Goal: Transaction & Acquisition: Purchase product/service

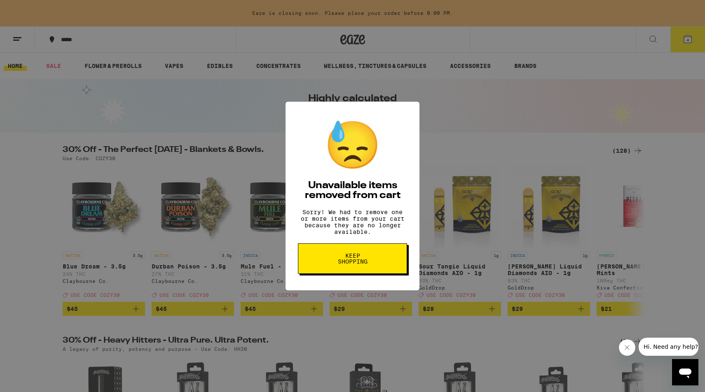
click at [352, 274] on button "Keep Shopping" at bounding box center [352, 259] width 109 height 30
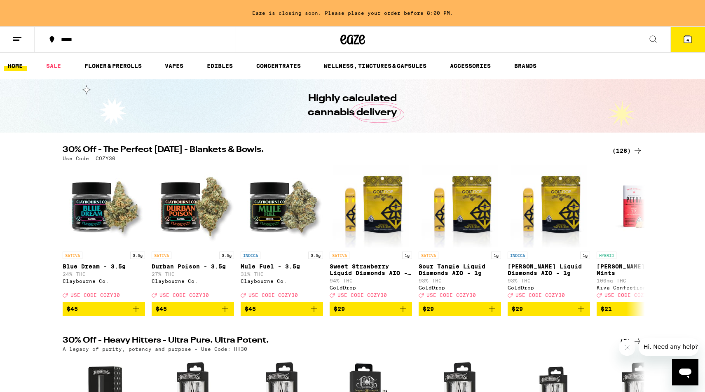
click at [689, 42] on icon at bounding box center [687, 38] width 7 height 7
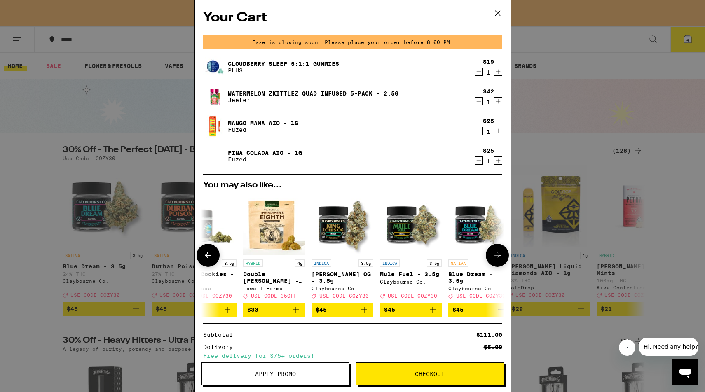
scroll to position [0, 166]
click at [183, 164] on div "Your Cart Eaze is closing soon. Please place your order before 8:00 PM. Cloudbe…" at bounding box center [352, 196] width 705 height 392
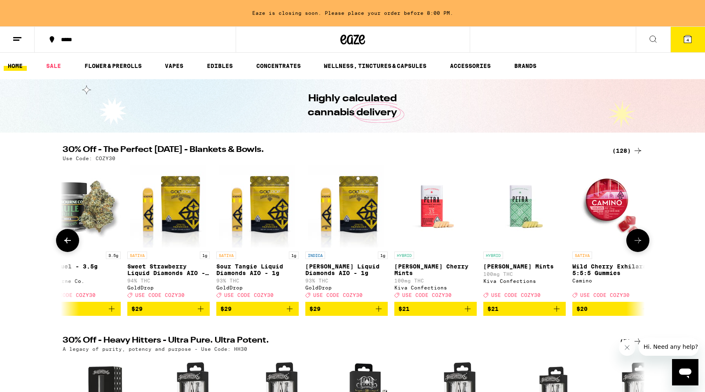
scroll to position [0, 204]
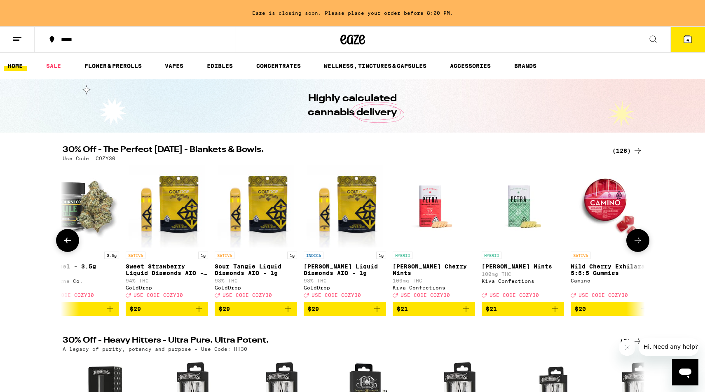
click at [170, 221] on img "Open page for Sweet Strawberry Liquid Diamonds AIO - 1g from GoldDrop" at bounding box center [167, 206] width 76 height 82
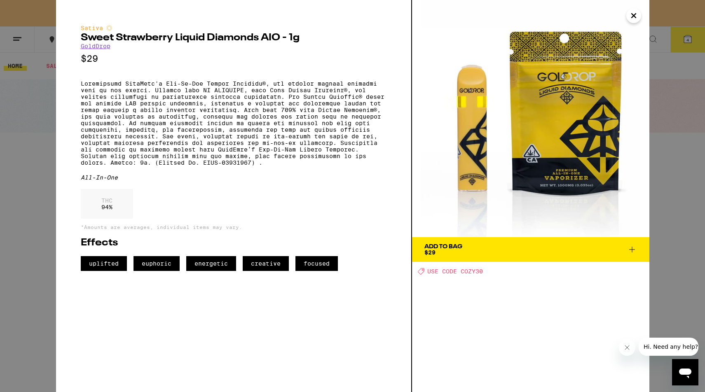
click at [451, 252] on div "Add To Bag $29" at bounding box center [443, 250] width 38 height 12
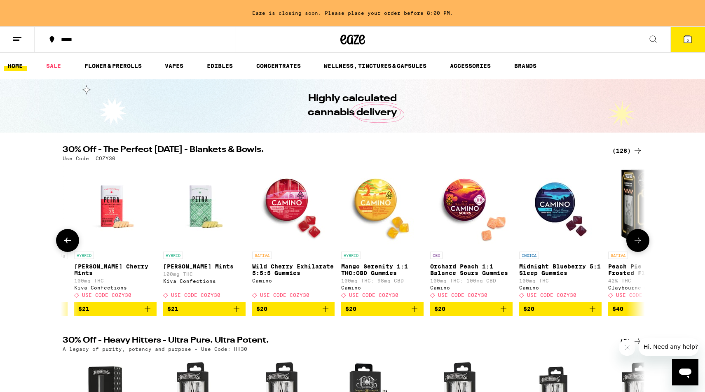
scroll to position [0, 523]
click at [281, 197] on img "Open page for Wild Cherry Exhilarate 5:5:5 Gummies from Camino" at bounding box center [293, 206] width 82 height 82
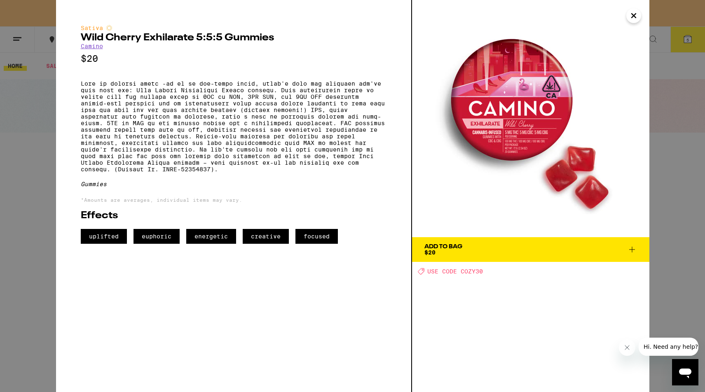
click at [635, 20] on icon "Close" at bounding box center [634, 15] width 10 height 12
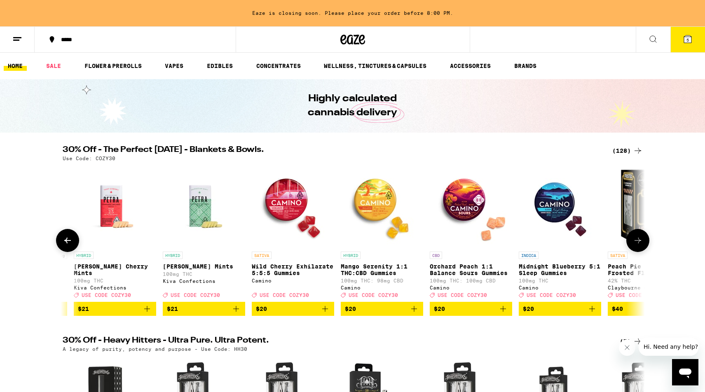
click at [465, 211] on img "Open page for Orchard Peach 1:1 Balance Sours Gummies from Camino" at bounding box center [471, 206] width 82 height 82
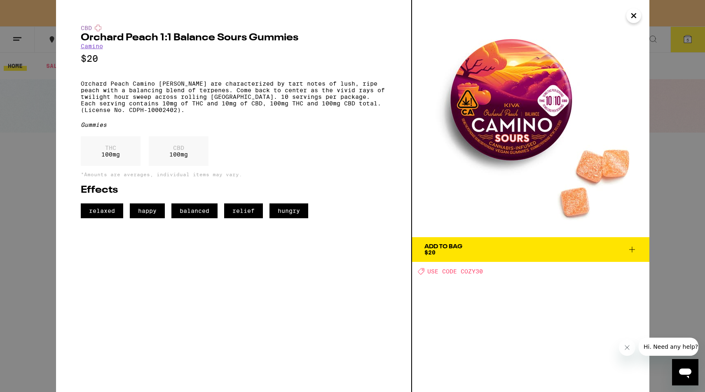
click at [447, 257] on button "Add To Bag $20" at bounding box center [530, 249] width 237 height 25
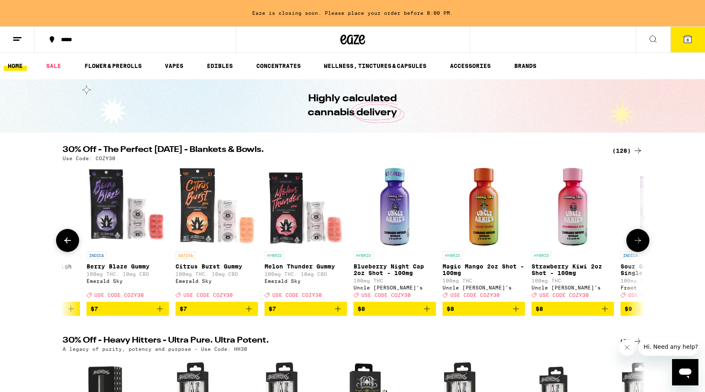
scroll to position [0, 1668]
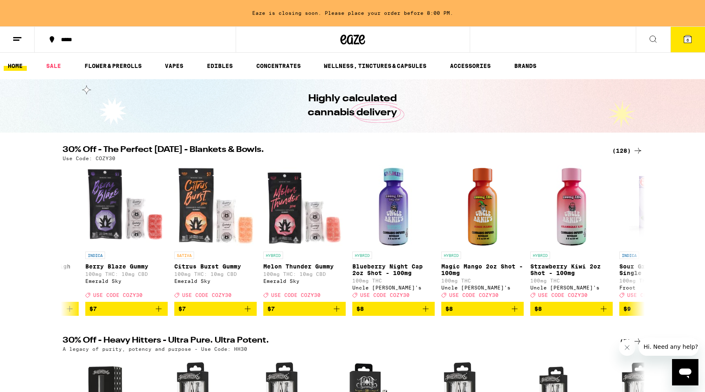
click at [685, 41] on icon at bounding box center [687, 38] width 7 height 7
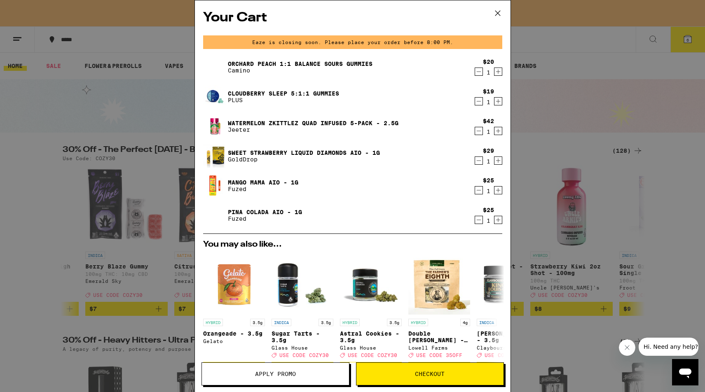
click at [75, 84] on div "Your Cart Eaze is closing soon. Please place your order before 8:00 PM. Orchard…" at bounding box center [352, 196] width 705 height 392
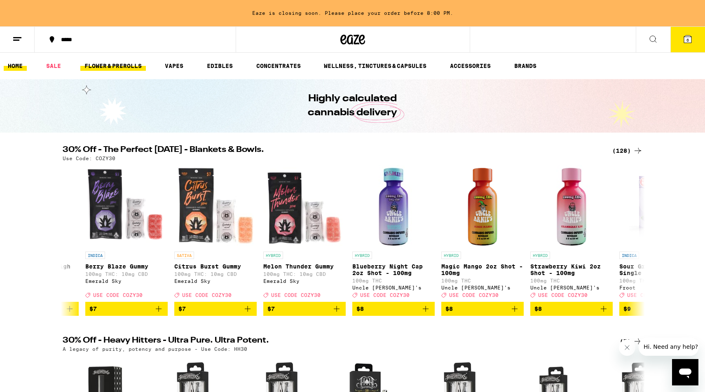
click at [119, 65] on link "FLOWER & PREROLLS" at bounding box center [113, 66] width 66 height 10
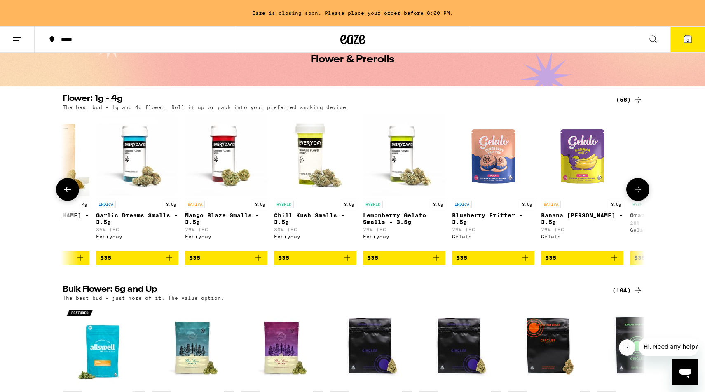
scroll to position [0, 2103]
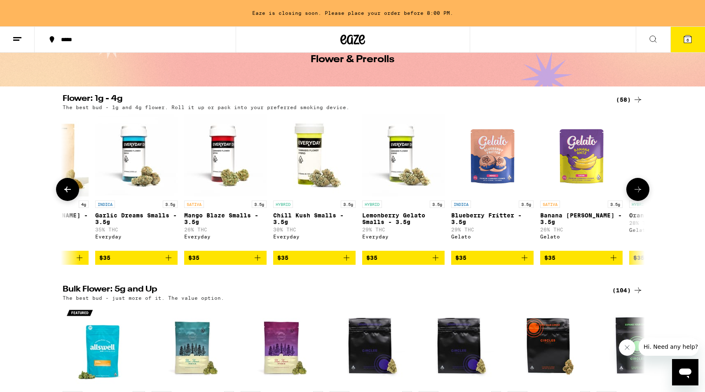
click at [133, 155] on img "Open page for Garlic Dreams Smalls - 3.5g from Everyday" at bounding box center [136, 155] width 82 height 82
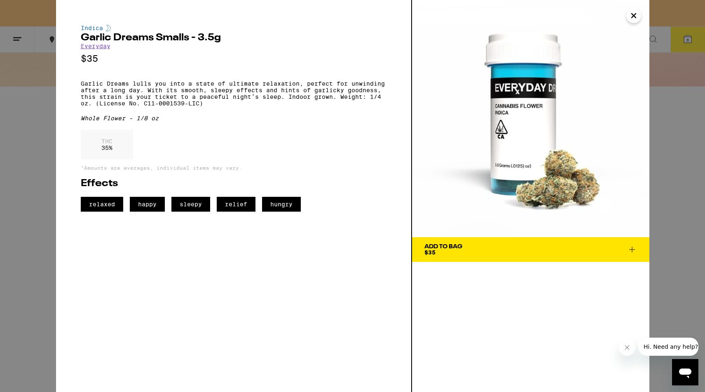
click at [445, 251] on div "Add To Bag $35" at bounding box center [443, 250] width 38 height 12
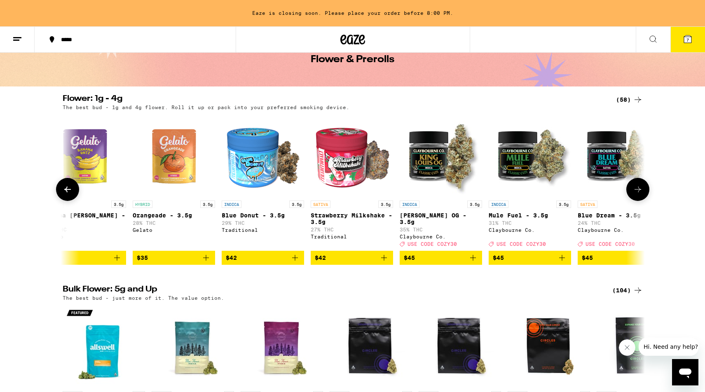
scroll to position [0, 2602]
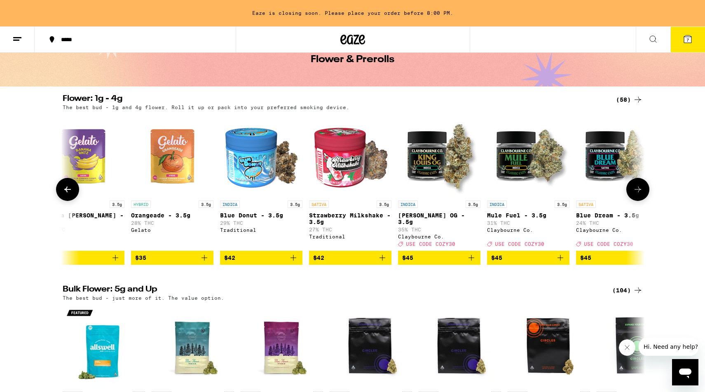
click at [395, 114] on div "Flower: 1g - 4g (58) The best bud - 1g and 4g flower. Roll it up or pack into y…" at bounding box center [352, 180] width 593 height 170
drag, startPoint x: 423, startPoint y: 203, endPoint x: 517, endPoint y: 309, distance: 141.9
click at [517, 309] on img "Open page for Grape Sorbet - 7g from Circles Base Camp" at bounding box center [549, 346] width 82 height 82
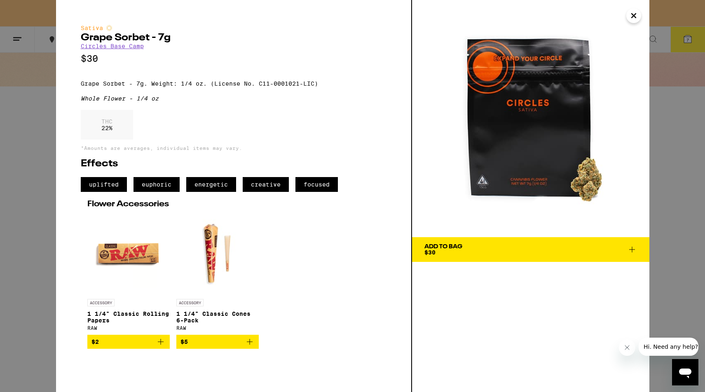
click at [25, 50] on div "Sativa Grape Sorbet - 7g Circles Base Camp $30 Grape Sorbet - 7g. Weight: 1/4 o…" at bounding box center [352, 196] width 705 height 392
click at [631, 16] on icon "Close" at bounding box center [634, 15] width 10 height 12
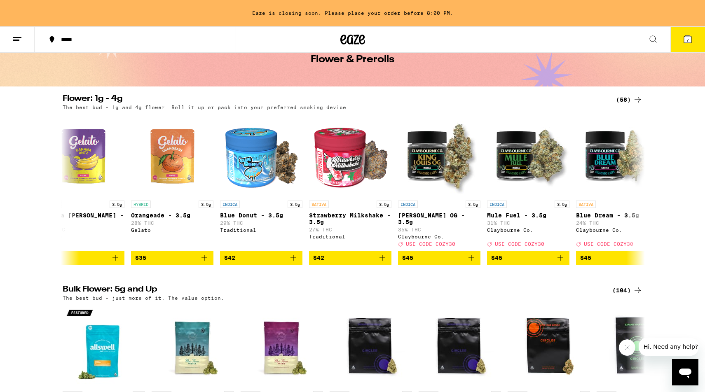
click at [693, 41] on button "7" at bounding box center [687, 40] width 35 height 26
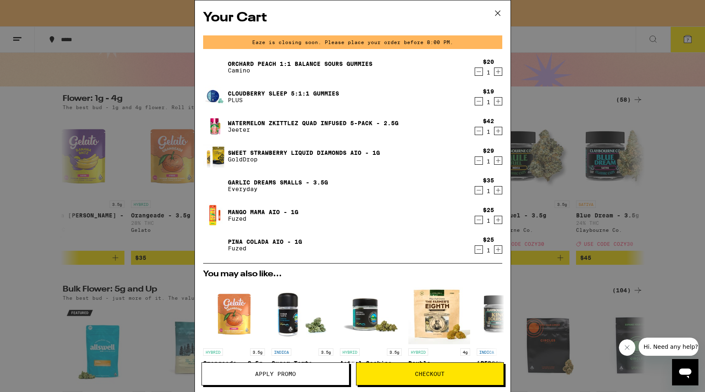
click at [253, 188] on p "Everyday" at bounding box center [278, 189] width 100 height 7
click at [214, 186] on img at bounding box center [214, 185] width 23 height 23
click at [244, 181] on link "Garlic Dreams Smalls - 3.5g" at bounding box center [278, 182] width 100 height 7
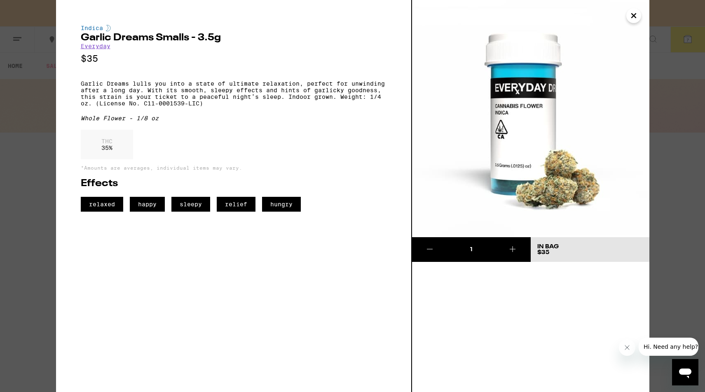
click at [23, 241] on div "Indica Garlic Dreams Smalls - 3.5g Everyday $35 Garlic Dreams lulls you into a …" at bounding box center [352, 196] width 705 height 392
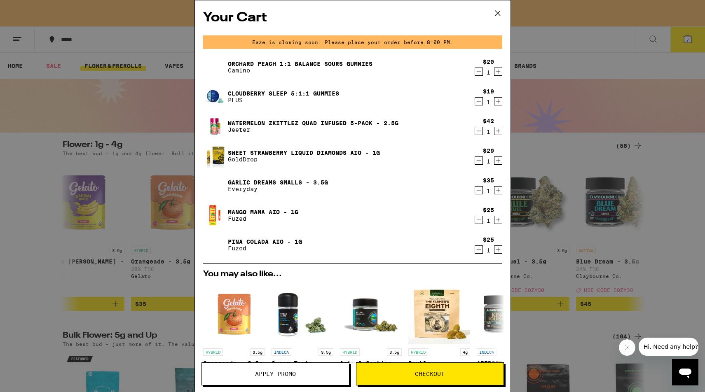
click at [185, 263] on div "Your Cart Eaze is closing soon. Please place your order before 8:00 PM. Orchard…" at bounding box center [352, 196] width 705 height 392
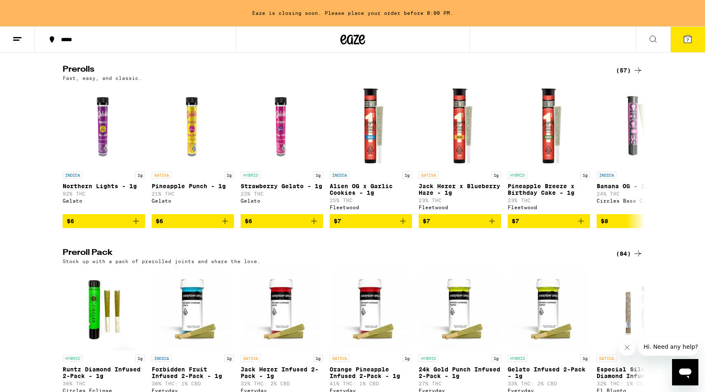
scroll to position [544, 0]
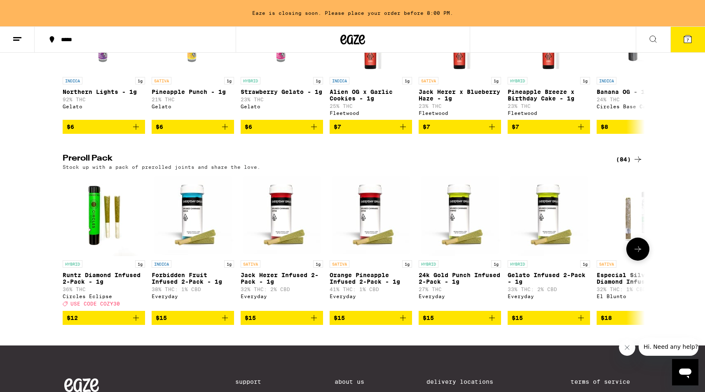
click at [372, 217] on img "Open page for Orange Pineapple Infused 2-Pack - 1g from Everyday" at bounding box center [371, 215] width 82 height 82
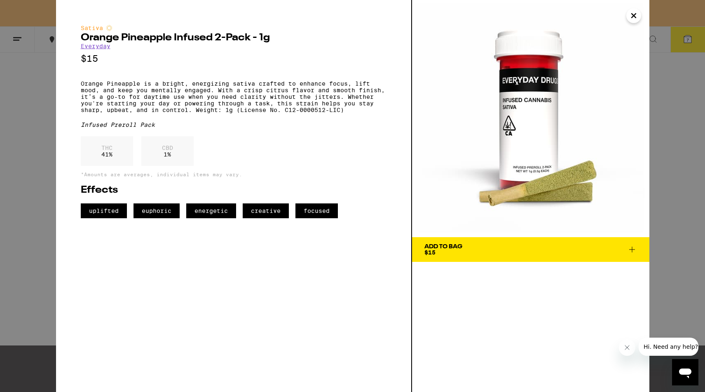
click at [442, 253] on div "Add To Bag $15" at bounding box center [443, 250] width 38 height 12
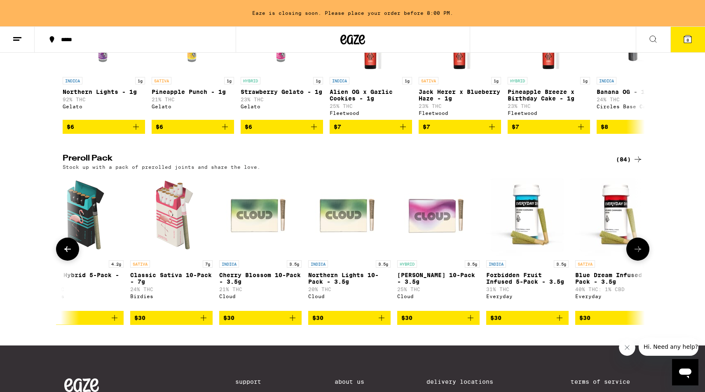
scroll to position [0, 1446]
drag, startPoint x: 405, startPoint y: 259, endPoint x: 484, endPoint y: 311, distance: 94.3
click at [484, 311] on div "HYBRID 1g [PERSON_NAME] Diamond Infused 2-Pack - 1g 36% THC Circles Eclipse Dea…" at bounding box center [352, 249] width 593 height 151
click at [514, 17] on div "Eaze is closing soon. Please place your order before 8:00 PM." at bounding box center [352, 13] width 705 height 26
click at [690, 42] on icon at bounding box center [687, 38] width 7 height 7
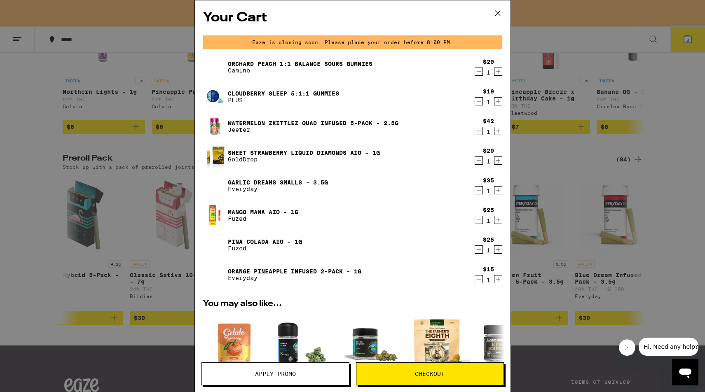
click at [429, 379] on button "Checkout" at bounding box center [430, 374] width 148 height 23
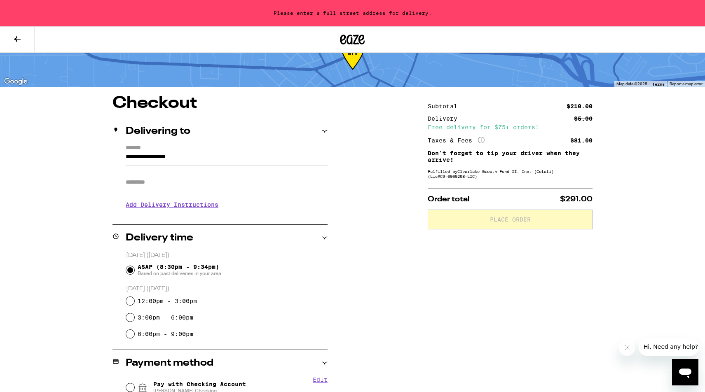
scroll to position [55, 0]
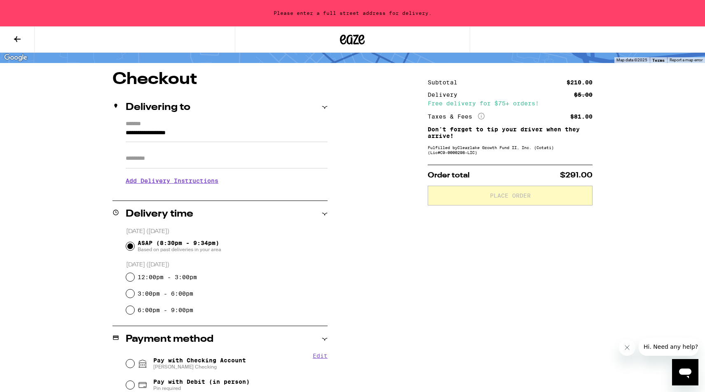
click at [213, 135] on input "**********" at bounding box center [227, 135] width 202 height 14
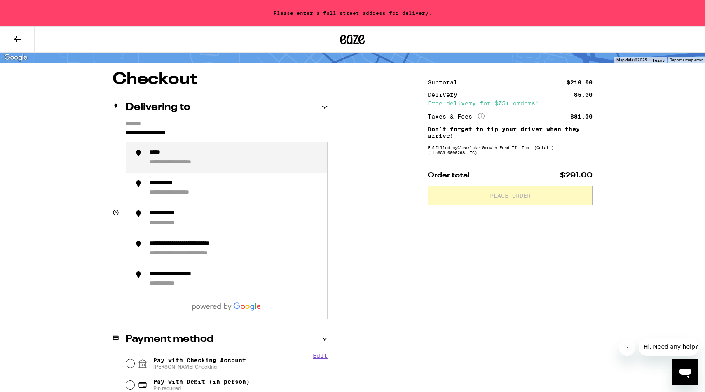
click at [210, 134] on input "**********" at bounding box center [227, 135] width 202 height 14
click at [198, 130] on input "**********" at bounding box center [227, 135] width 202 height 14
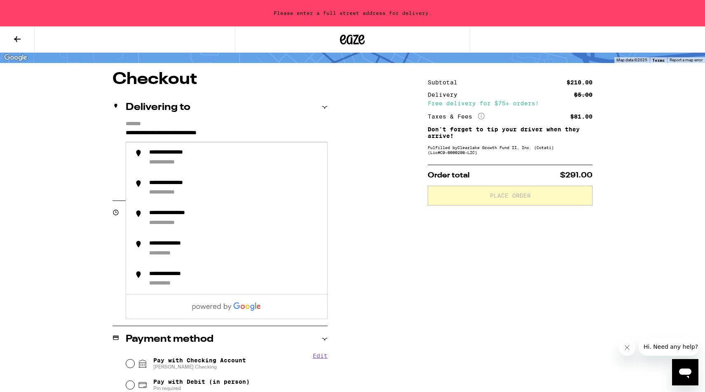
click at [269, 110] on div "Delivering to" at bounding box center [219, 108] width 215 height 10
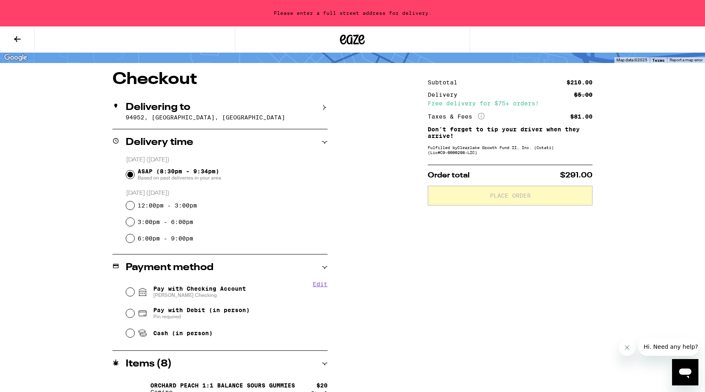
click at [245, 125] on div "Delivering to 94952, [GEOGRAPHIC_DATA], [GEOGRAPHIC_DATA]" at bounding box center [219, 111] width 215 height 35
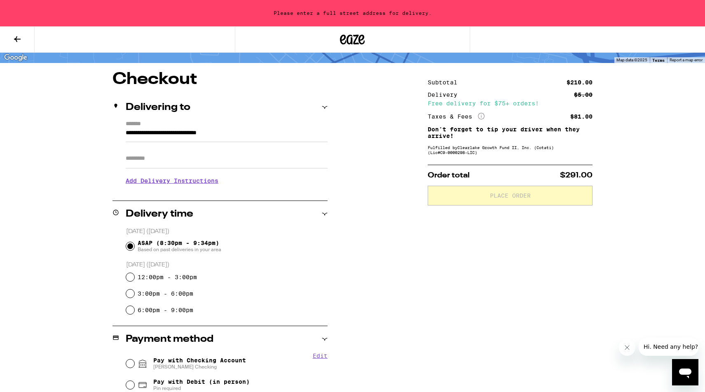
click at [228, 134] on input "**********" at bounding box center [227, 135] width 202 height 14
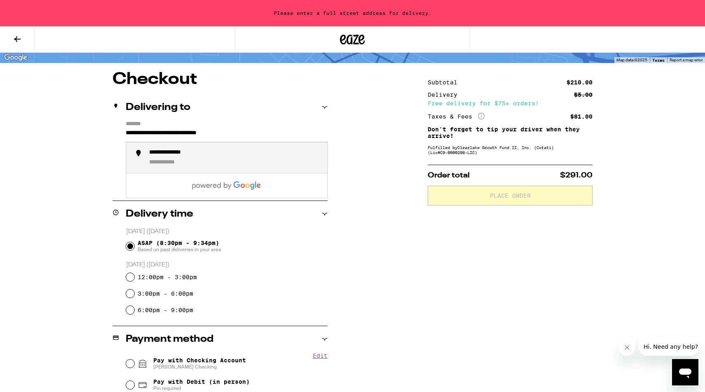
click at [230, 171] on li "**********" at bounding box center [226, 158] width 201 height 30
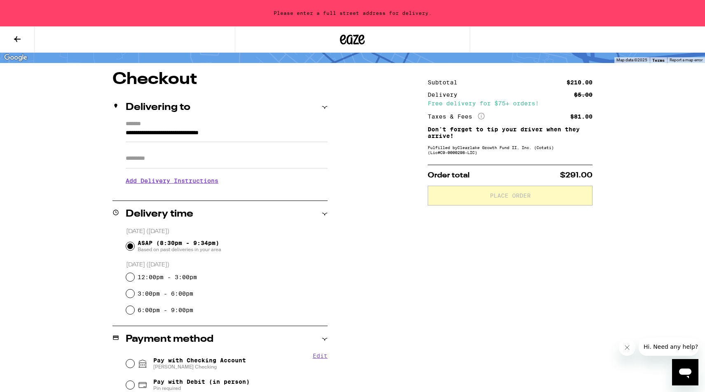
type input "**********"
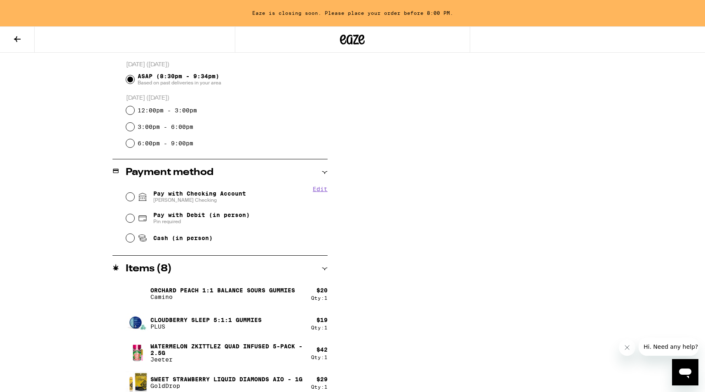
scroll to position [241, 0]
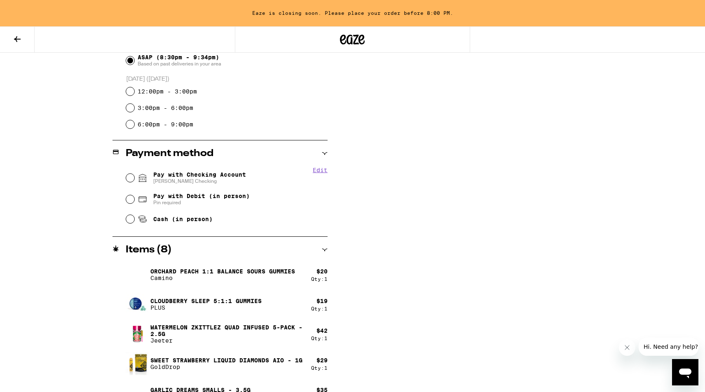
click at [129, 178] on input "Pay with Checking Account [PERSON_NAME]" at bounding box center [130, 178] width 8 height 8
radio input "true"
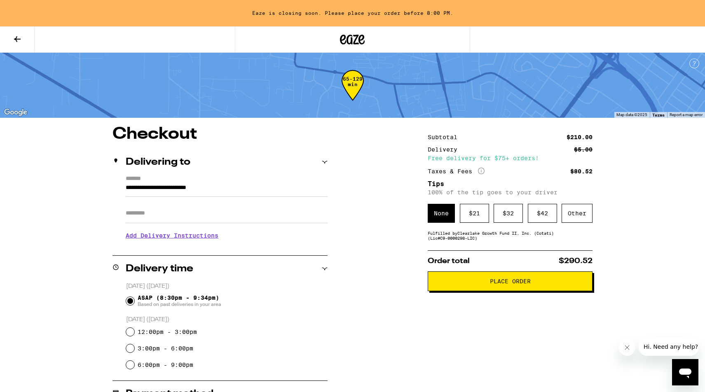
scroll to position [0, 0]
click at [481, 219] on div "$ 21" at bounding box center [474, 213] width 29 height 19
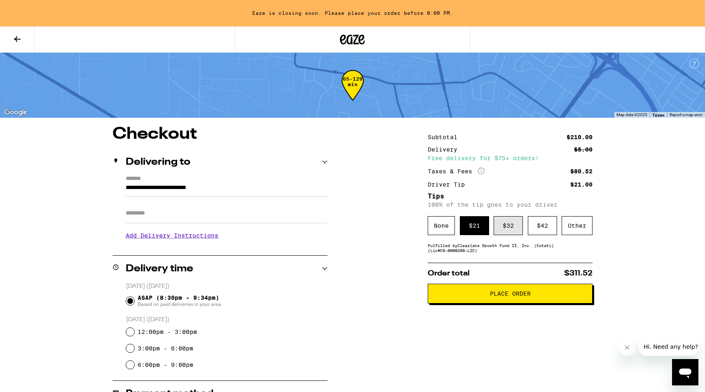
click at [511, 233] on div "$ 32" at bounding box center [508, 225] width 29 height 19
click at [476, 231] on div "$ 21" at bounding box center [474, 225] width 29 height 19
click at [512, 223] on div "$ 32" at bounding box center [508, 225] width 29 height 19
click at [475, 228] on div "$ 21" at bounding box center [474, 225] width 29 height 19
click at [485, 293] on button "Place Order" at bounding box center [510, 294] width 165 height 20
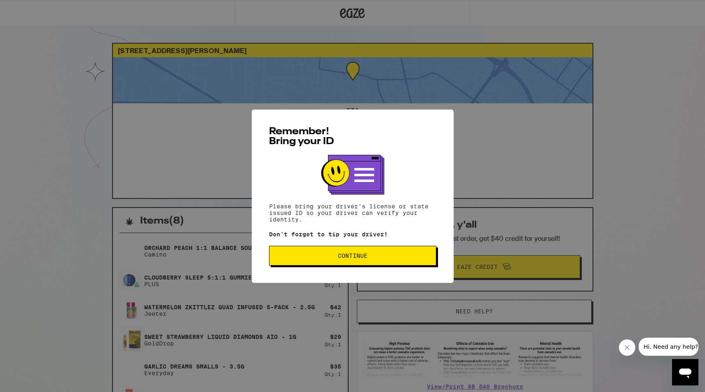
click at [394, 258] on span "Continue" at bounding box center [352, 256] width 153 height 6
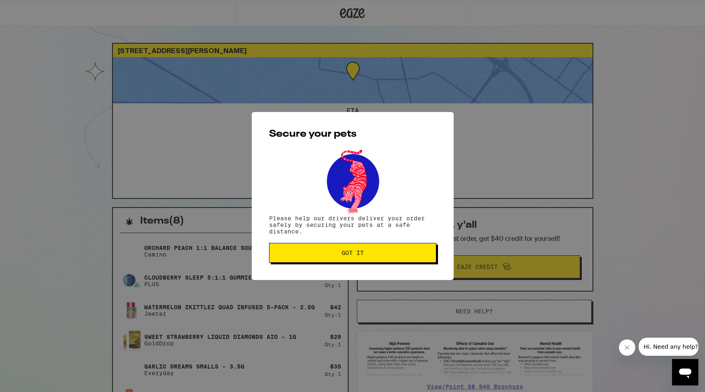
click at [394, 258] on button "Got it" at bounding box center [352, 253] width 167 height 20
